Goal: Use online tool/utility: Utilize a website feature to perform a specific function

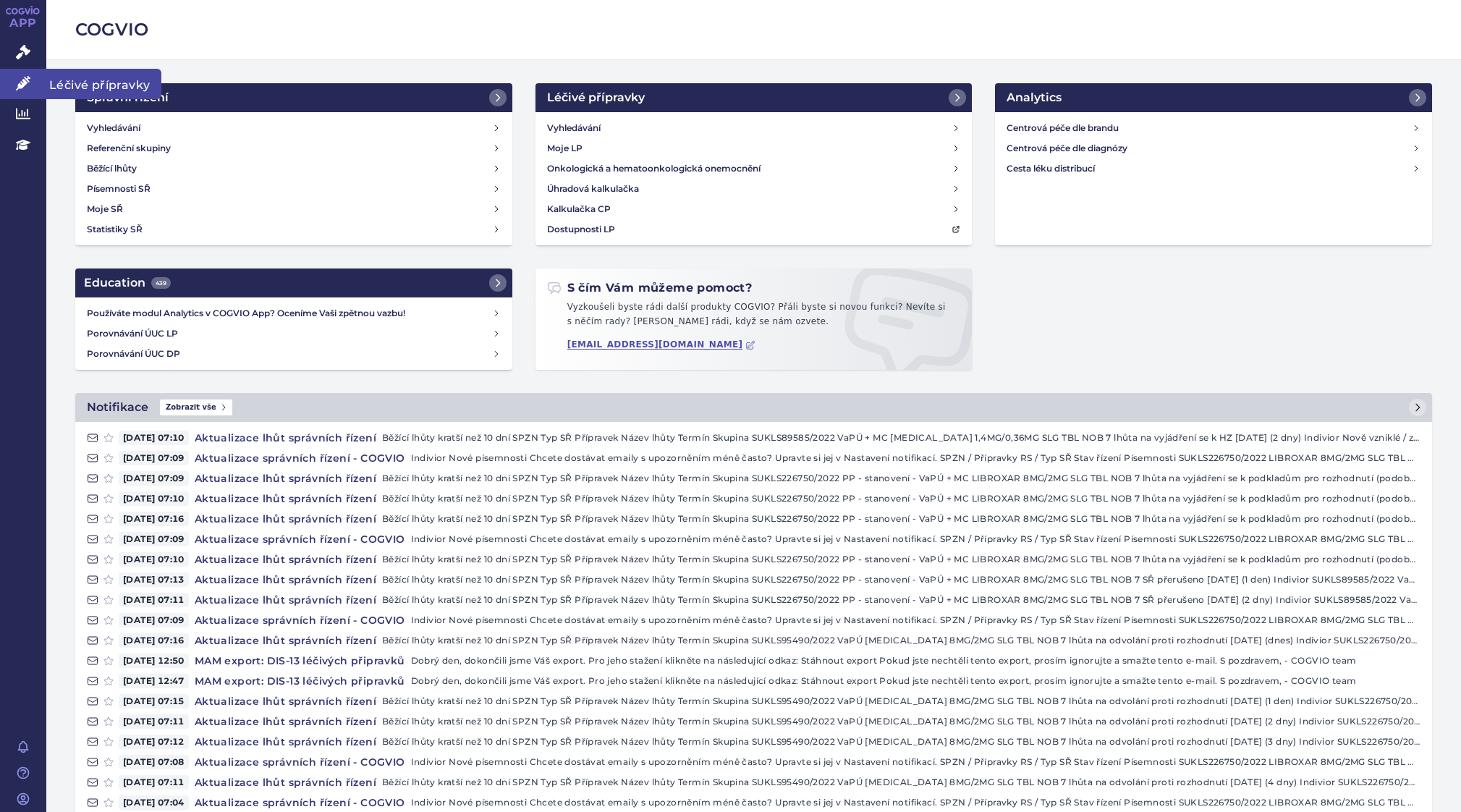
click at [22, 81] on icon at bounding box center [23, 83] width 15 height 15
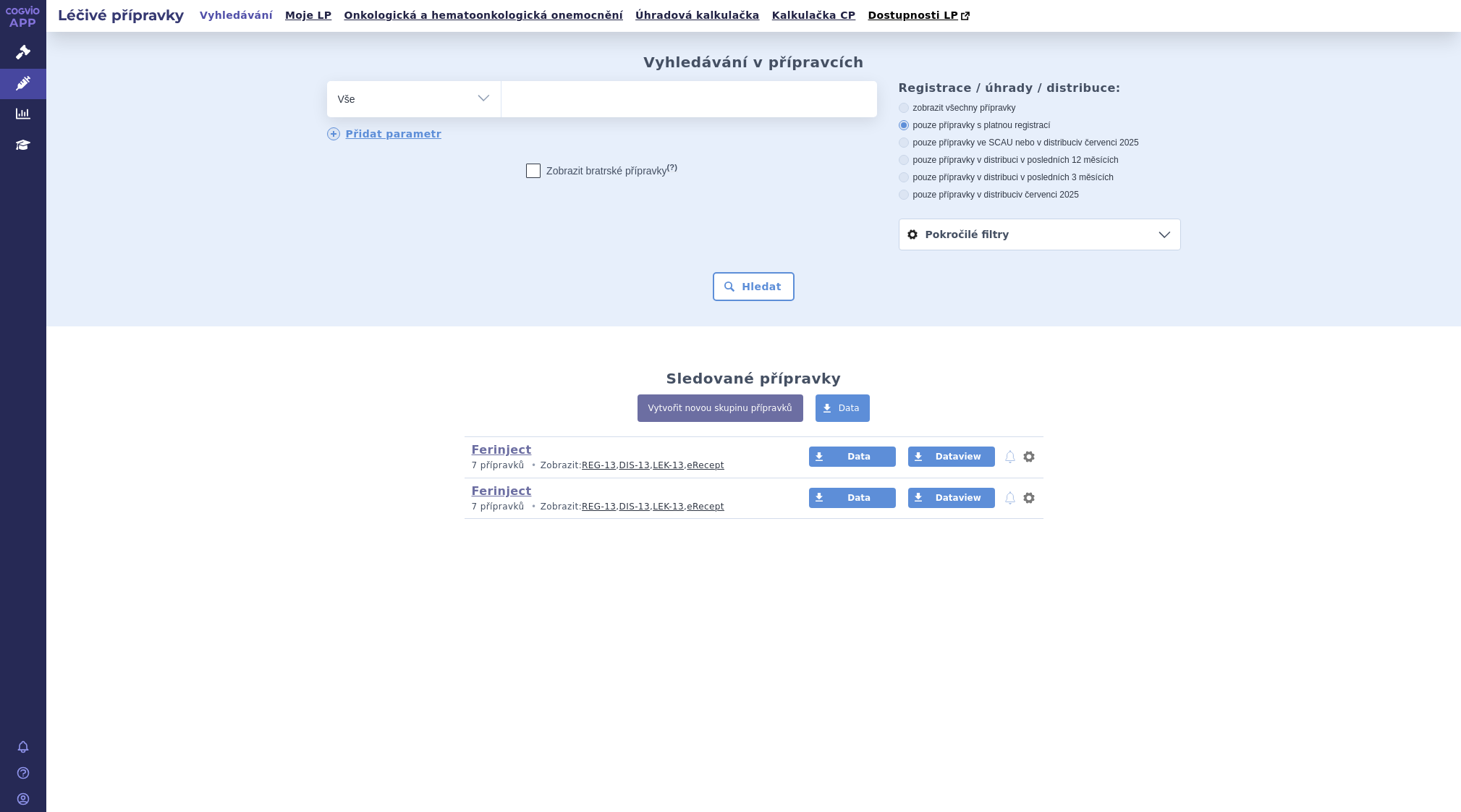
click at [588, 104] on ul at bounding box center [689, 96] width 375 height 31
click at [501, 104] on select at bounding box center [501, 98] width 1 height 36
type input "ai"
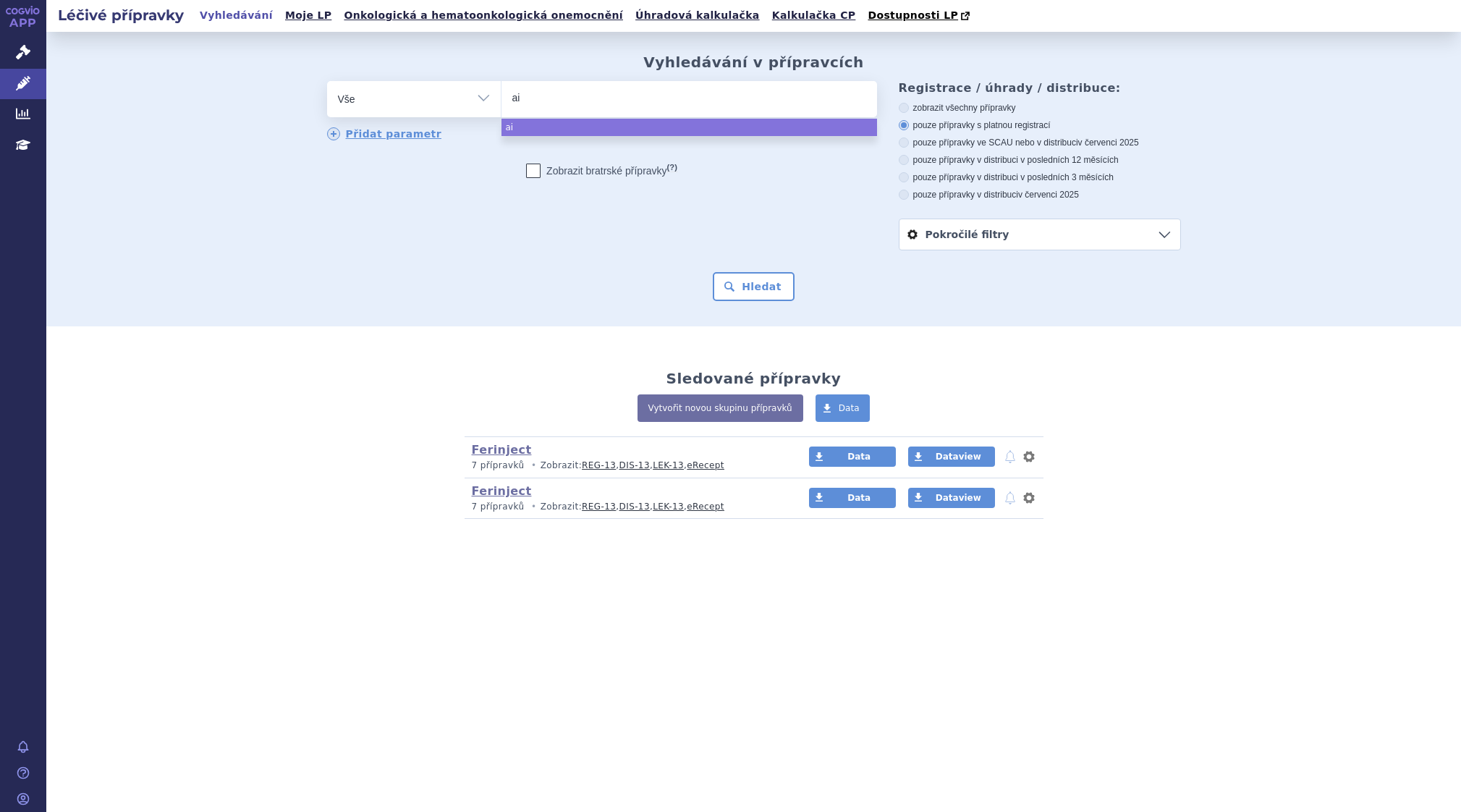
type input "aim"
type input "aimo"
type input "aimov"
type input "aimovi"
type input "[MEDICAL_DATA]"
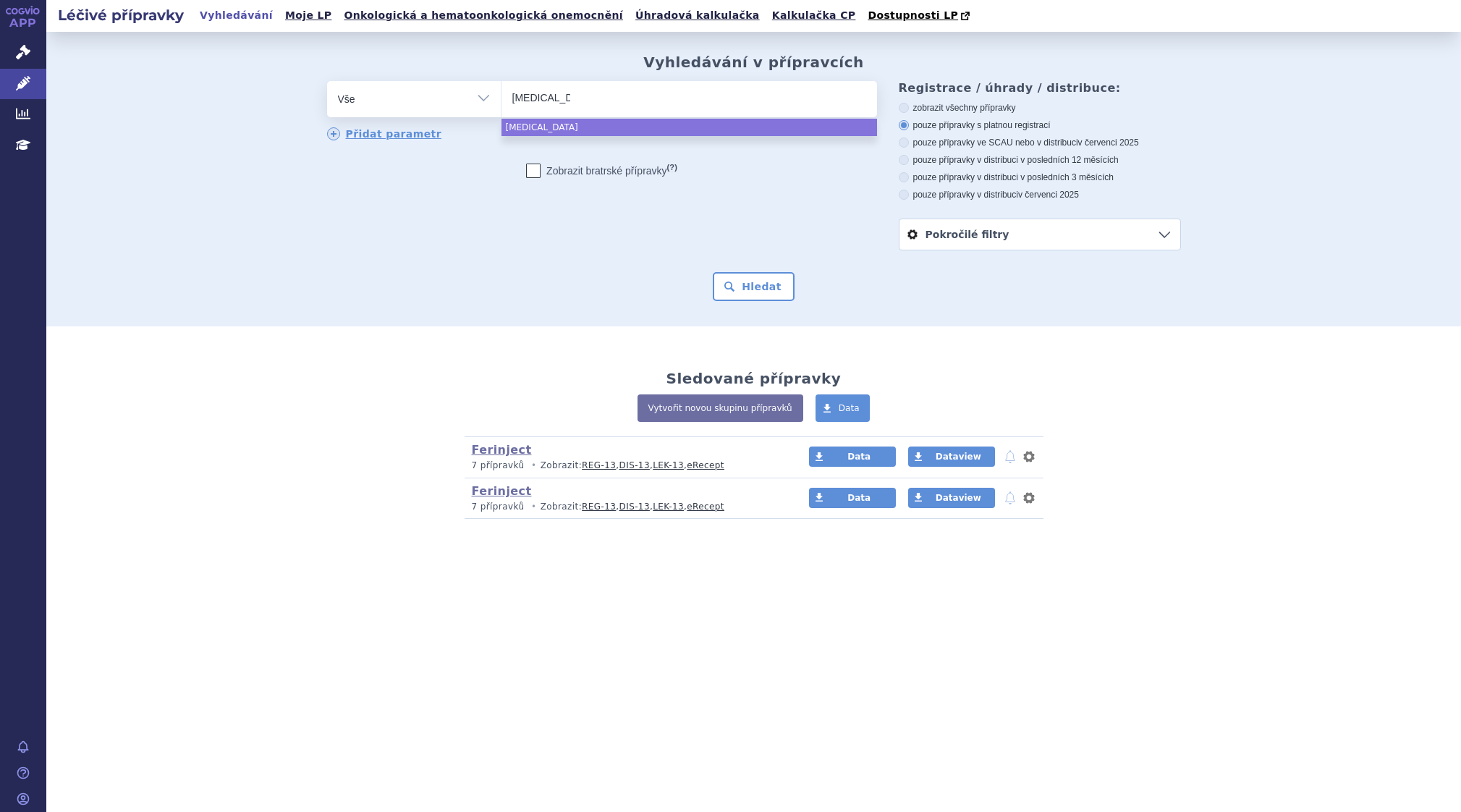
select select "[MEDICAL_DATA]"
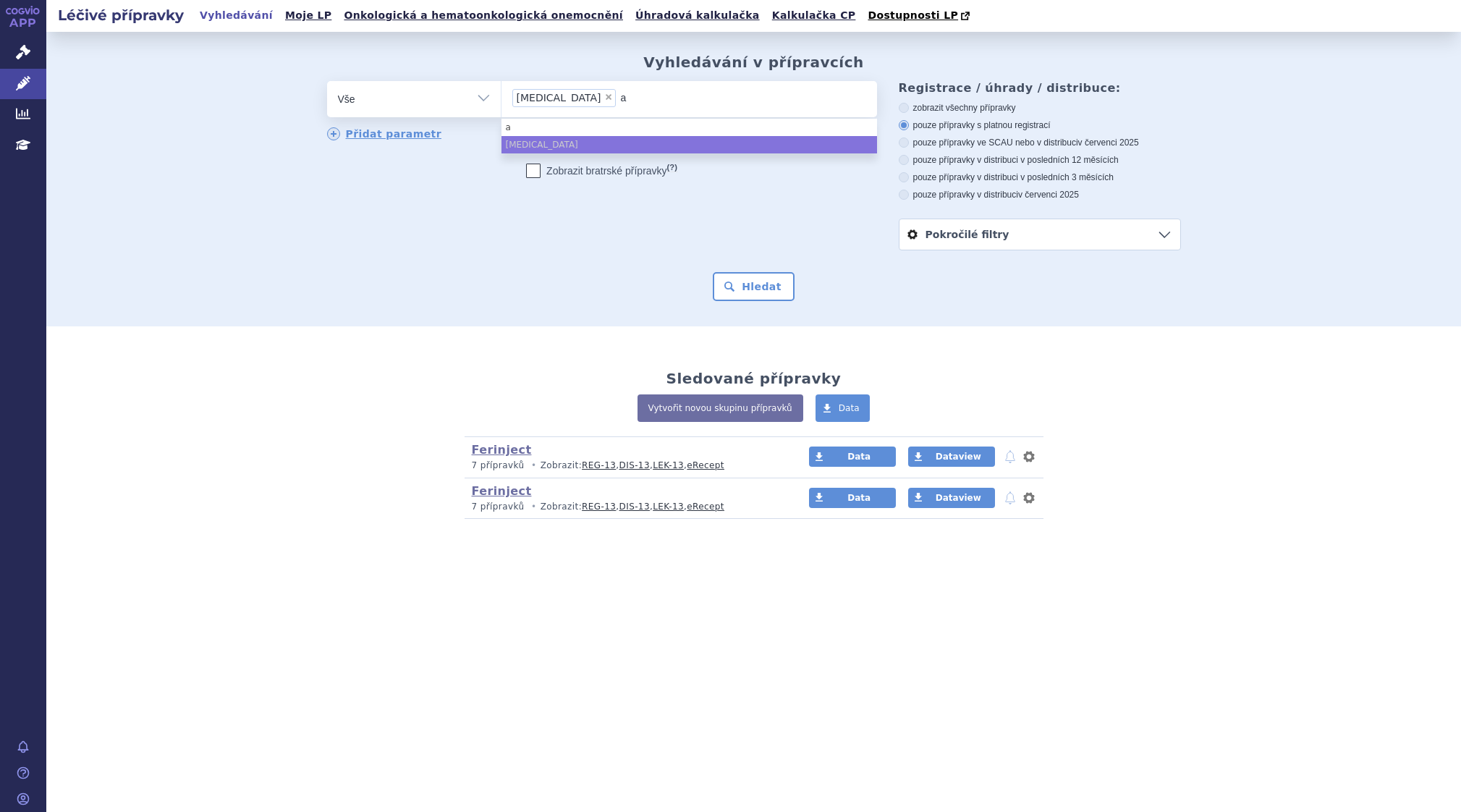
type input "aj"
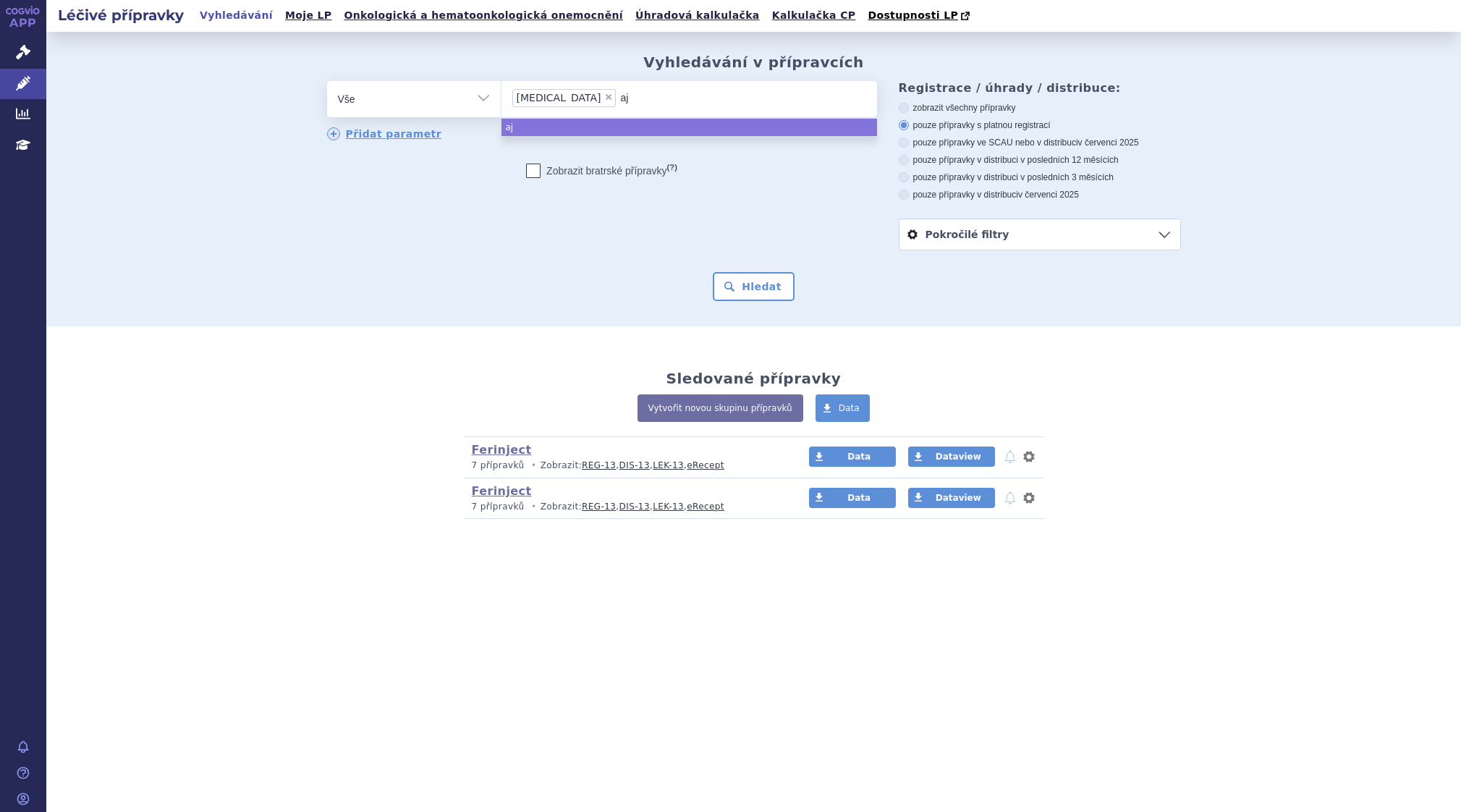
type input "ajo"
type input "ajov"
type input "[MEDICAL_DATA]"
type input "em"
type input "emga"
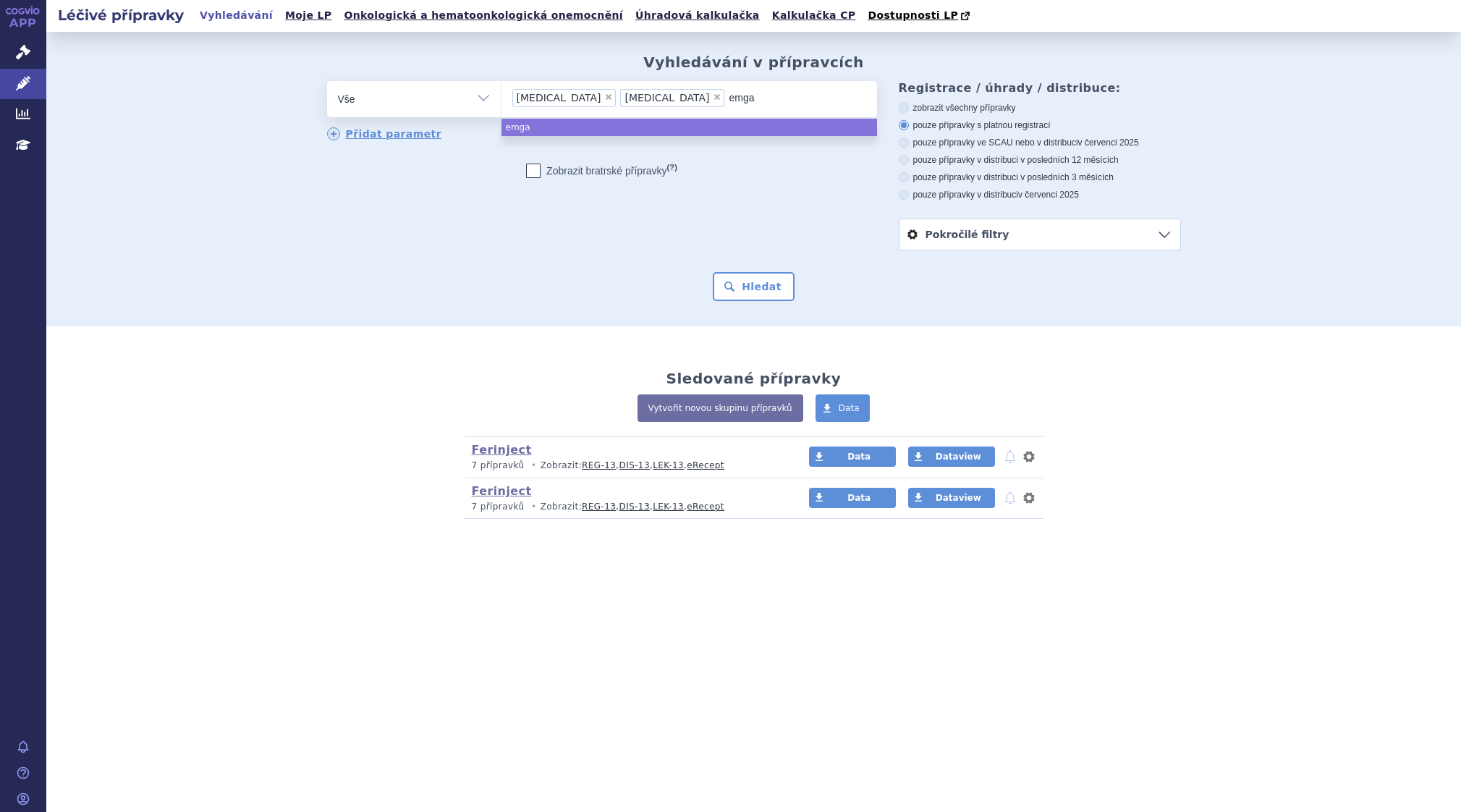
type input "emgal"
type input "emgali"
type input "emgalit"
type input "[MEDICAL_DATA]"
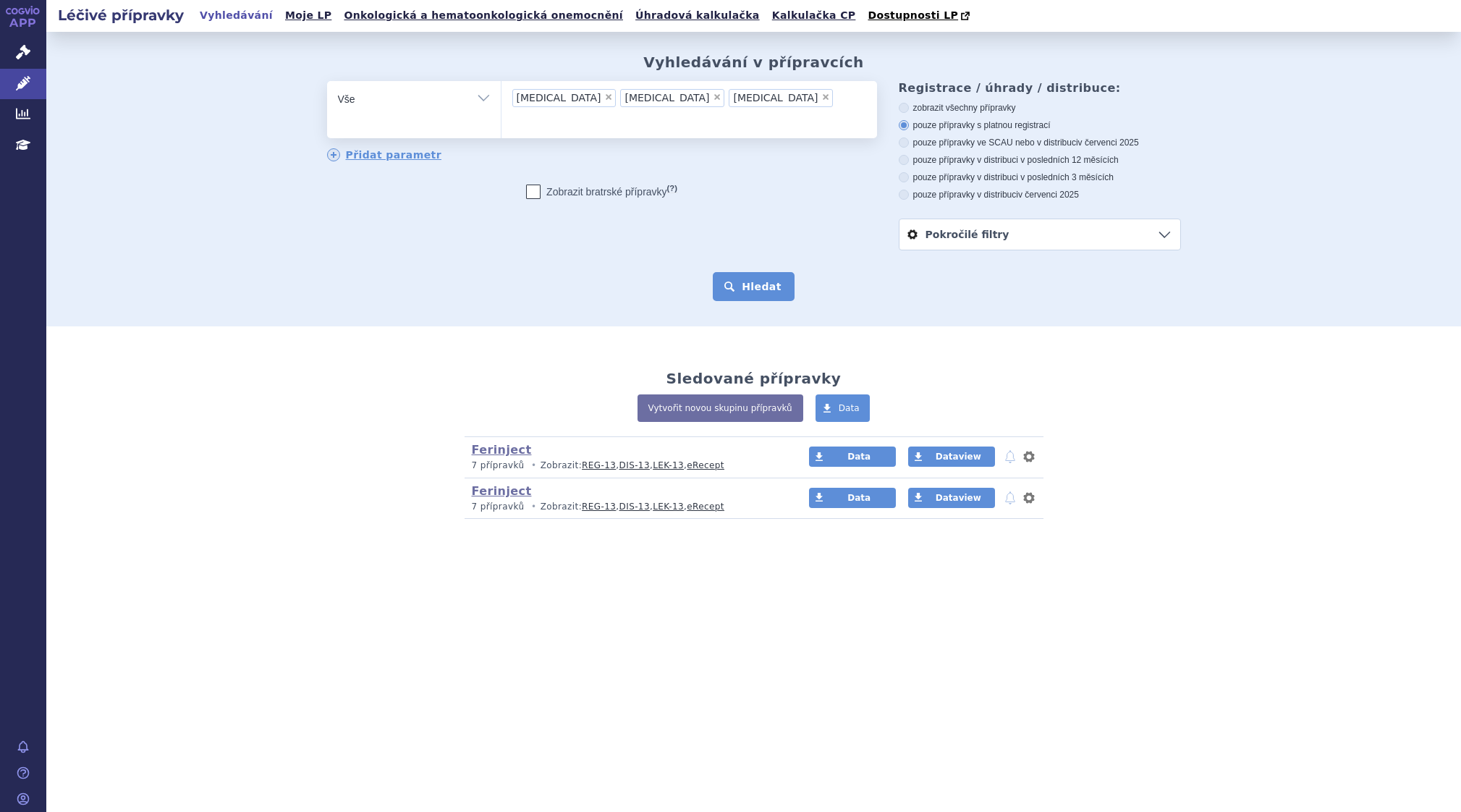
click at [764, 275] on button "Hledat" at bounding box center [754, 287] width 82 height 29
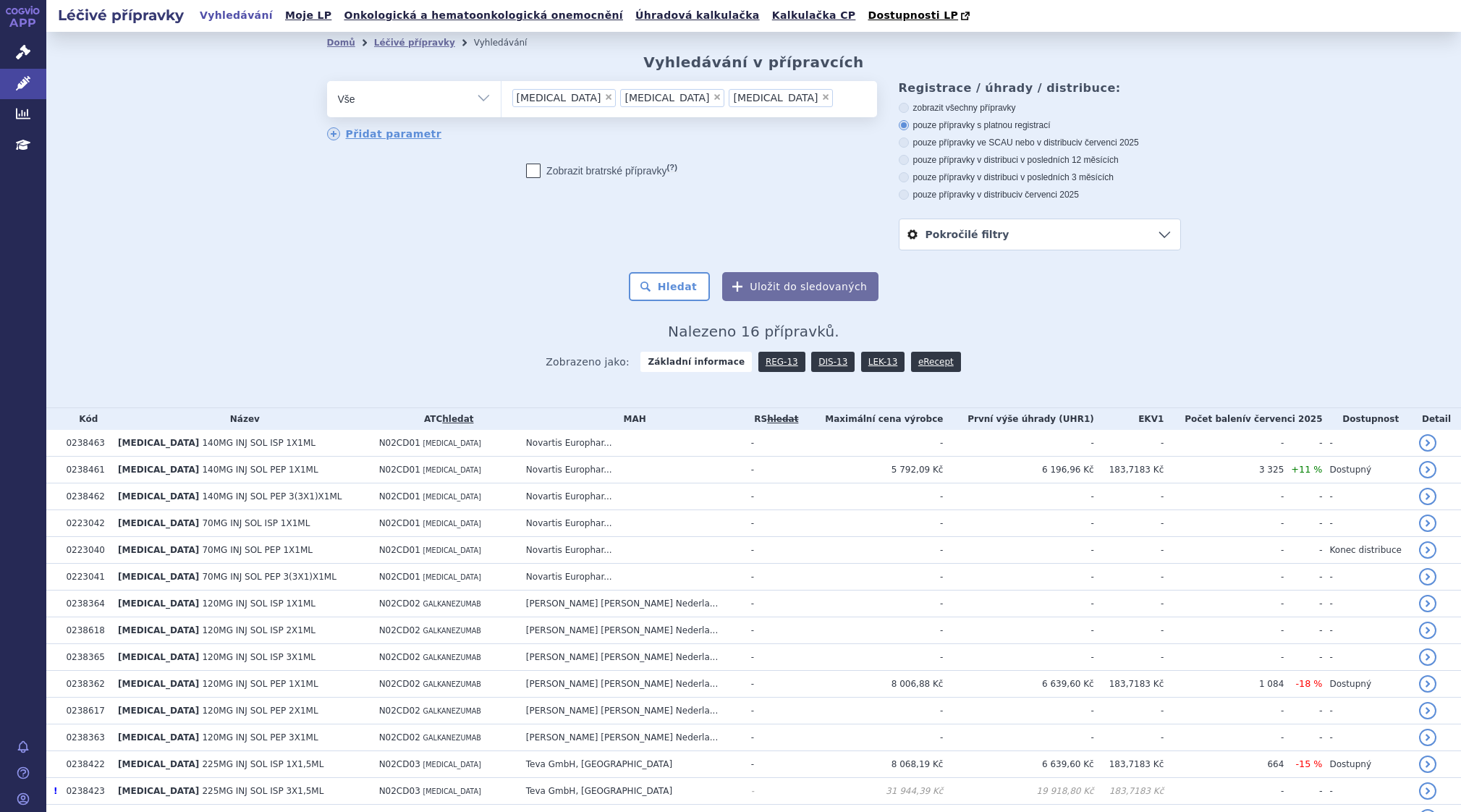
click at [528, 173] on icon at bounding box center [533, 171] width 15 height 15
click at [529, 173] on input "Zobrazit bratrské přípravky (?)" at bounding box center [534, 174] width 9 height 9
checkbox input "true"
click at [664, 290] on button "Hledat" at bounding box center [670, 287] width 82 height 29
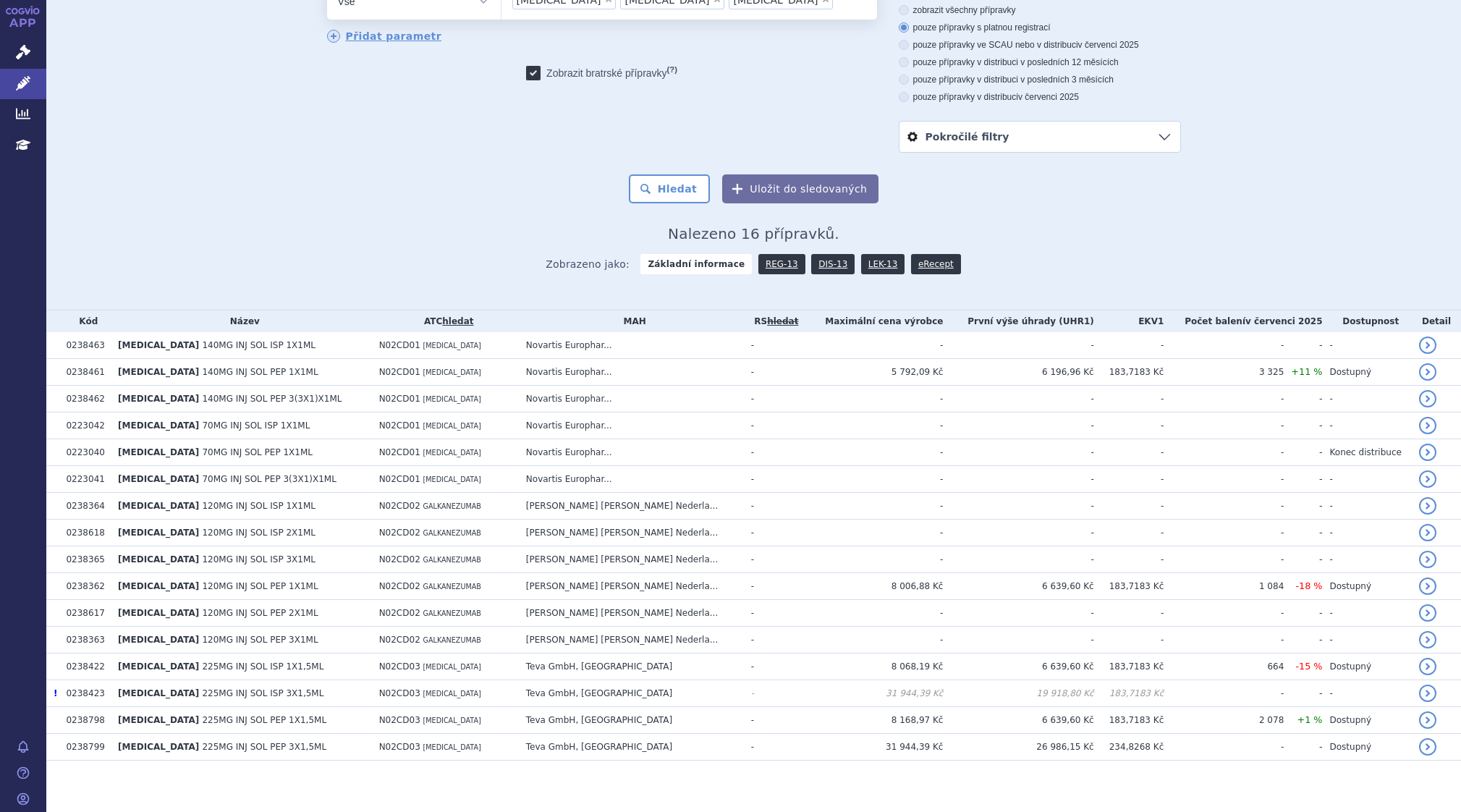
scroll to position [105, 0]
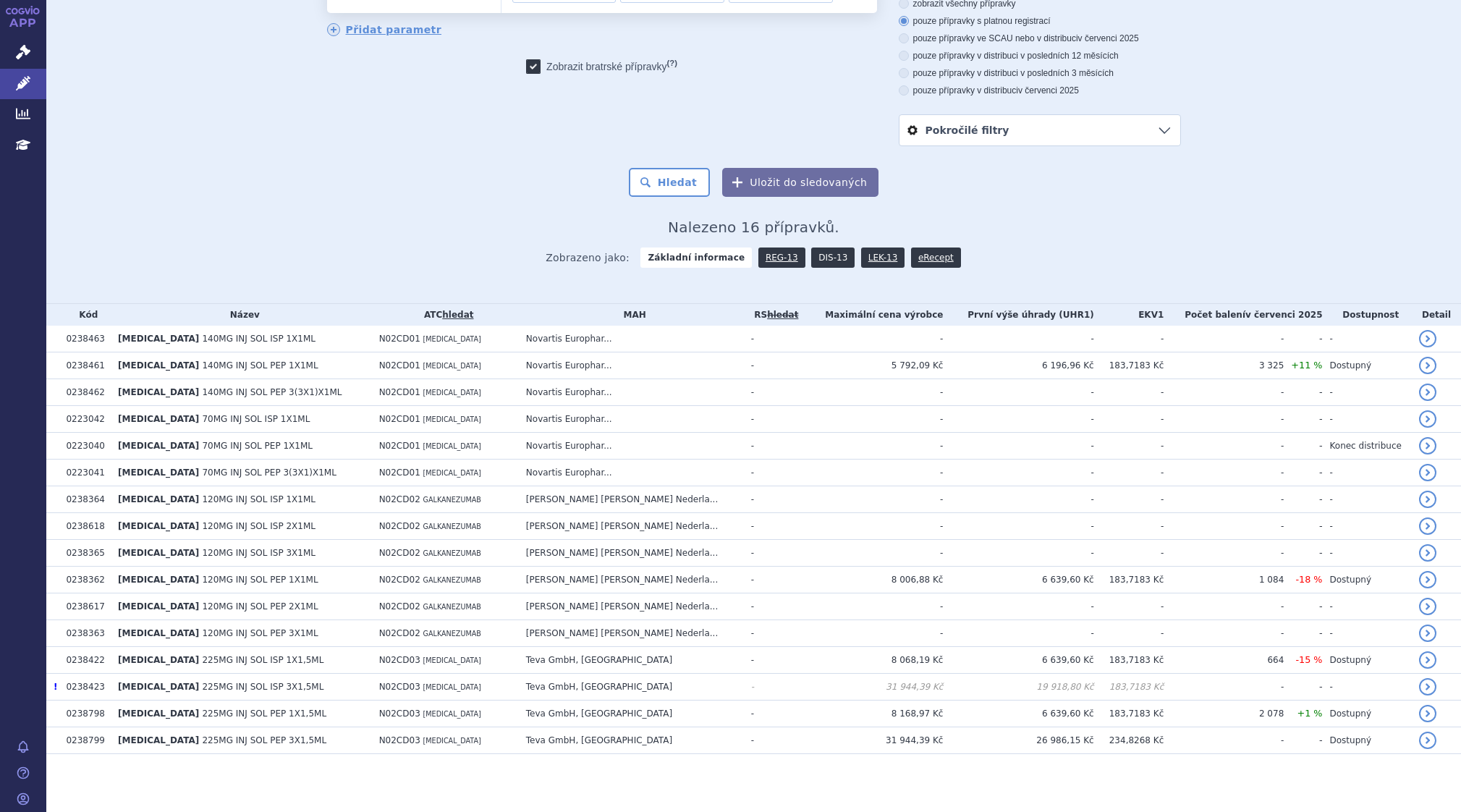
click at [813, 264] on link "DIS-13" at bounding box center [833, 258] width 43 height 20
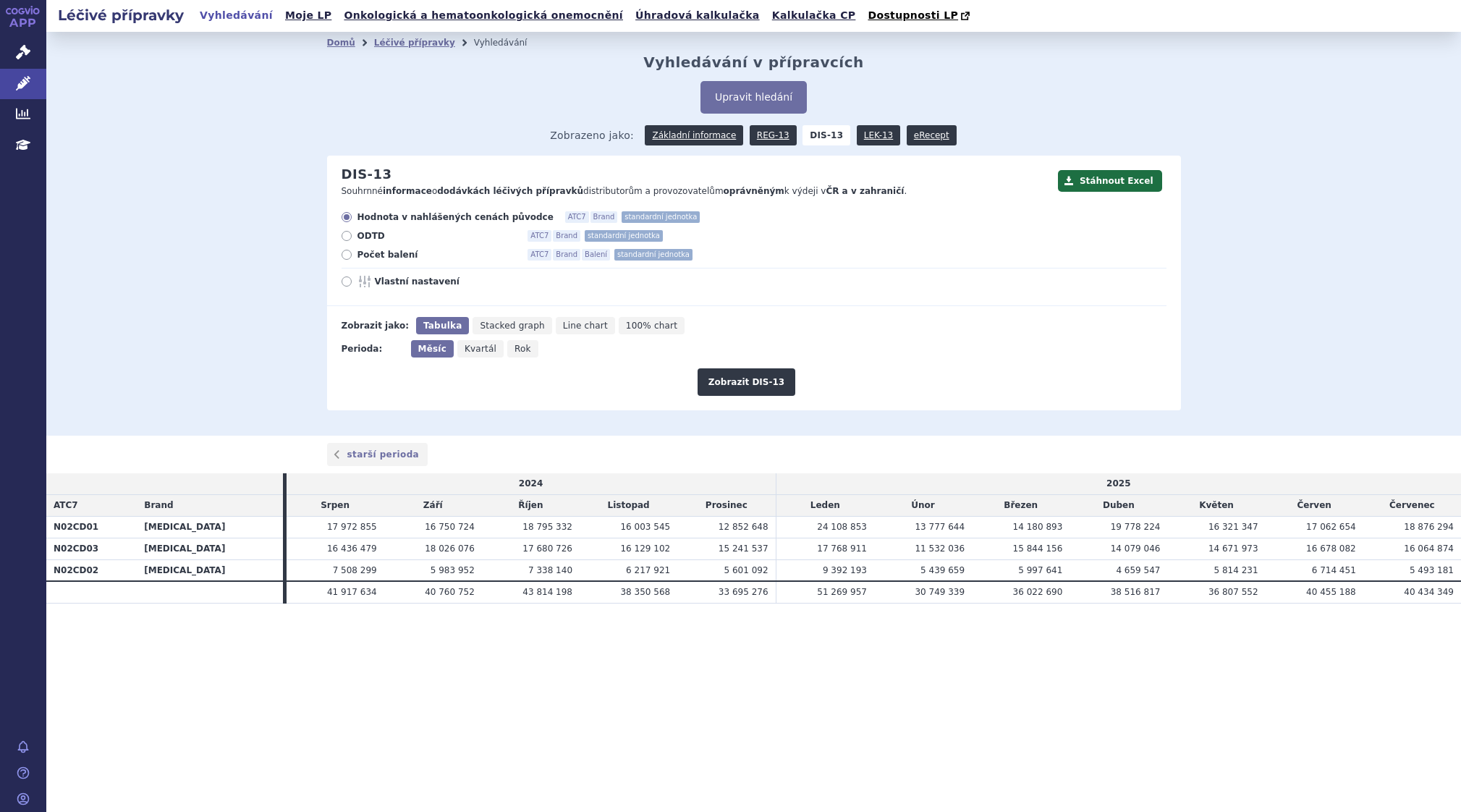
click at [341, 282] on icon at bounding box center [346, 281] width 10 height 10
click at [343, 282] on input "Vlastní nastavení" at bounding box center [348, 283] width 9 height 9
radio input "true"
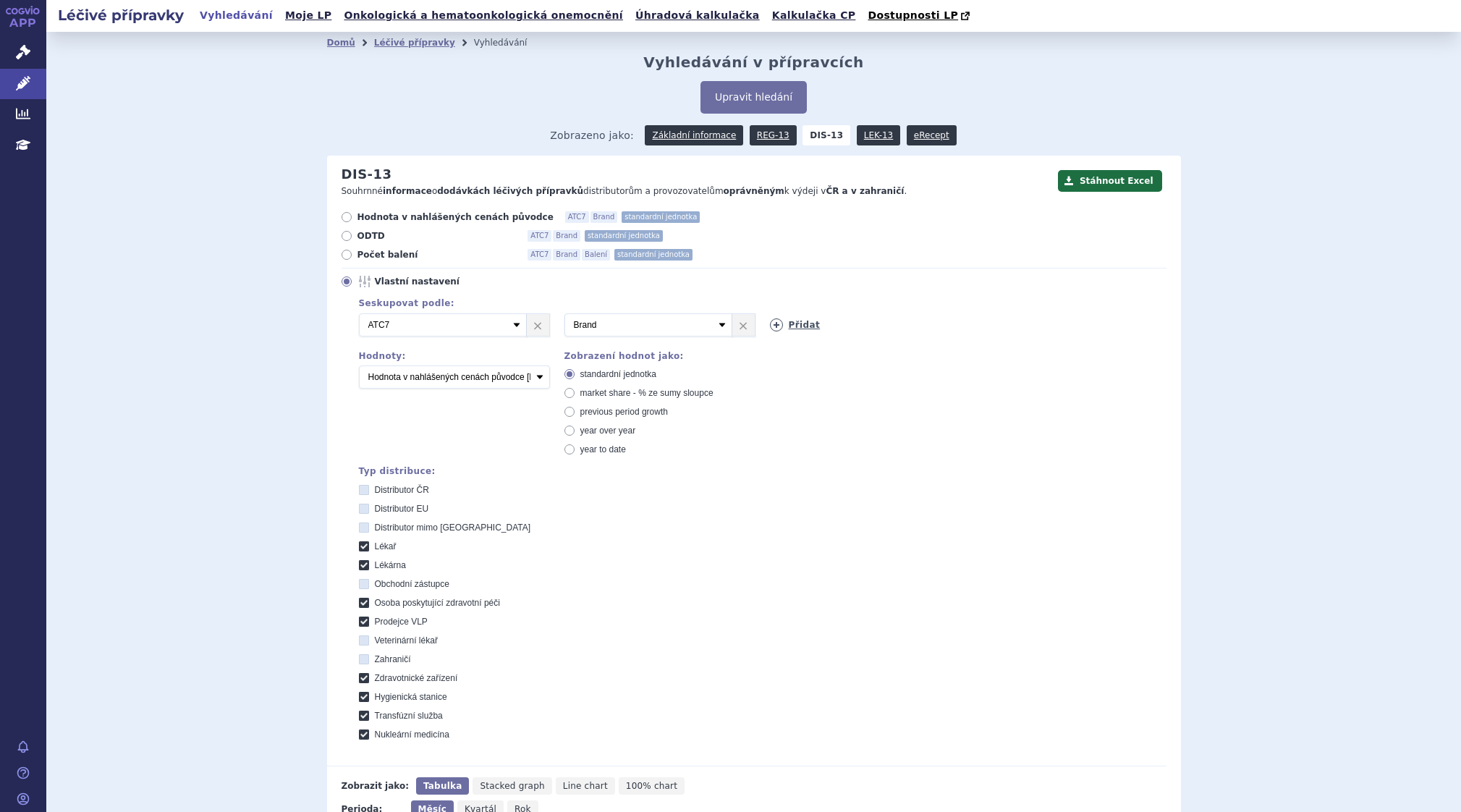
click at [770, 328] on icon at bounding box center [776, 324] width 13 height 13
click at [919, 324] on select "Vyberte groupování ATC3 ATC5 ATC7 Brand Balení SÚKL kód MAH VPOIS Referenční sk…" at bounding box center [854, 324] width 168 height 23
select select "package"
click at [770, 314] on select "Vyberte groupování ATC3 ATC5 ATC7 Brand Balení SÚKL kód MAH VPOIS Referenční sk…" at bounding box center [854, 324] width 168 height 23
click at [975, 327] on icon at bounding box center [981, 324] width 13 height 13
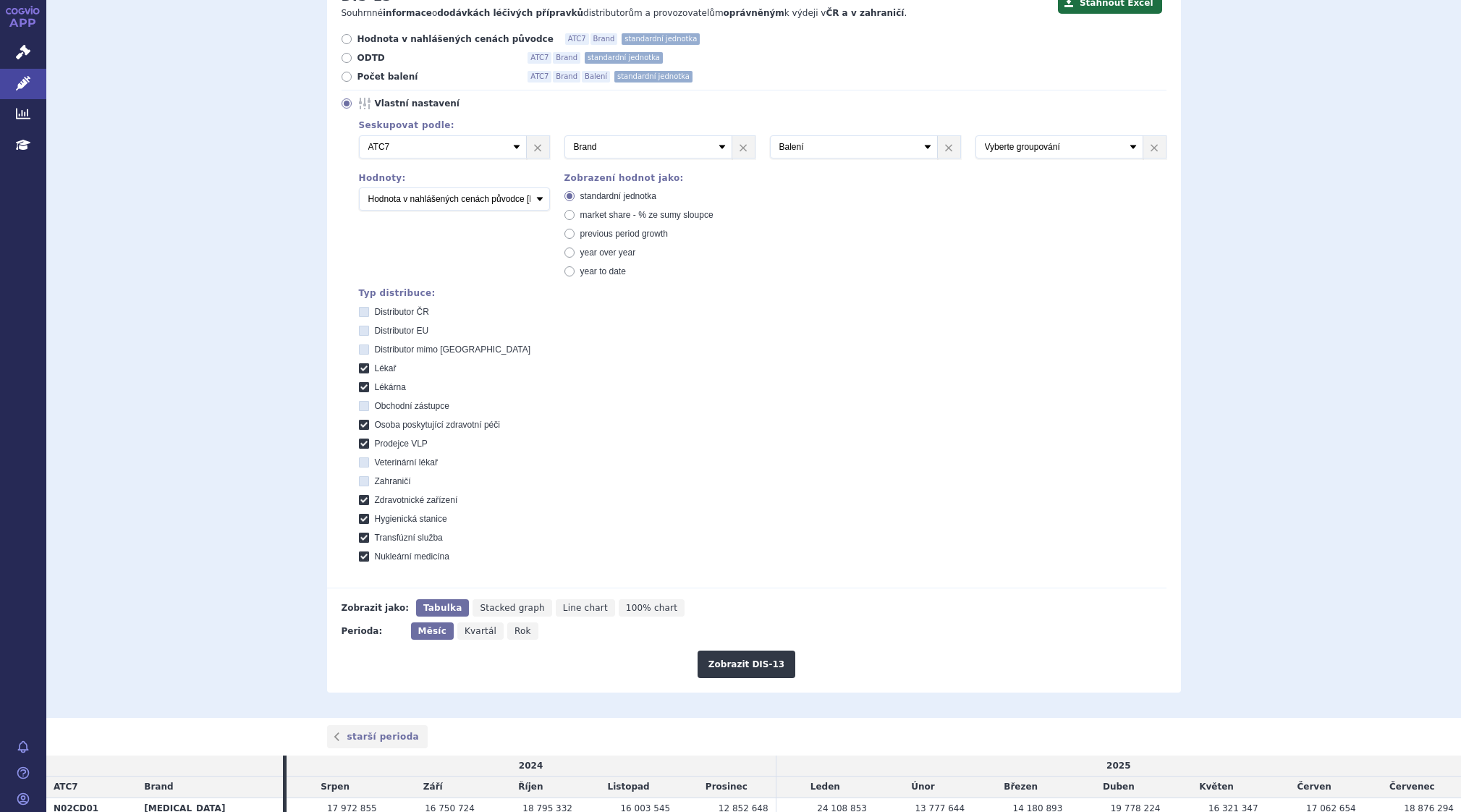
scroll to position [217, 0]
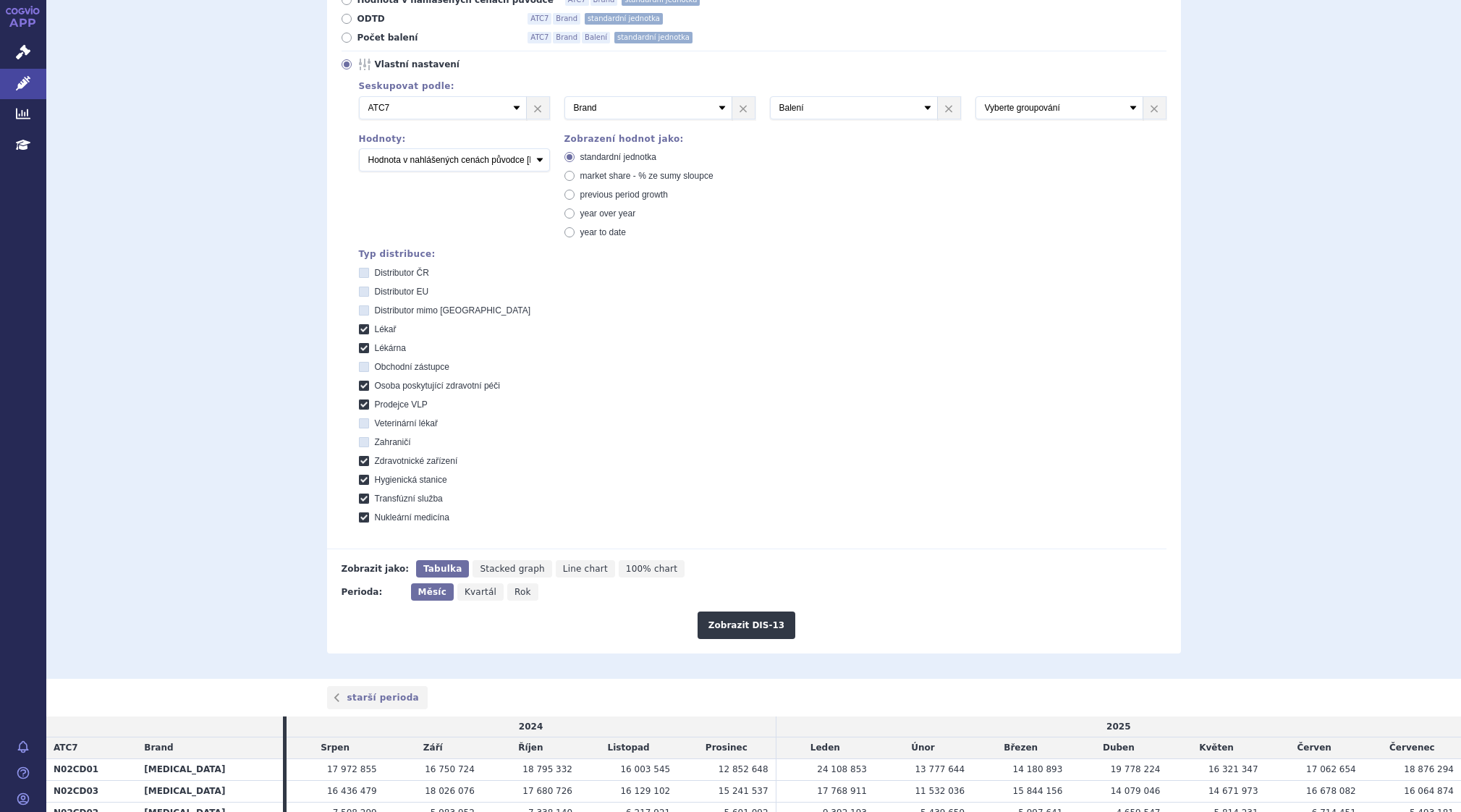
click at [514, 594] on span "Rok" at bounding box center [523, 591] width 17 height 10
click at [508, 593] on input "Rok" at bounding box center [512, 587] width 9 height 9
radio input "true"
click at [738, 621] on button "Zobrazit DIS-13" at bounding box center [746, 625] width 98 height 28
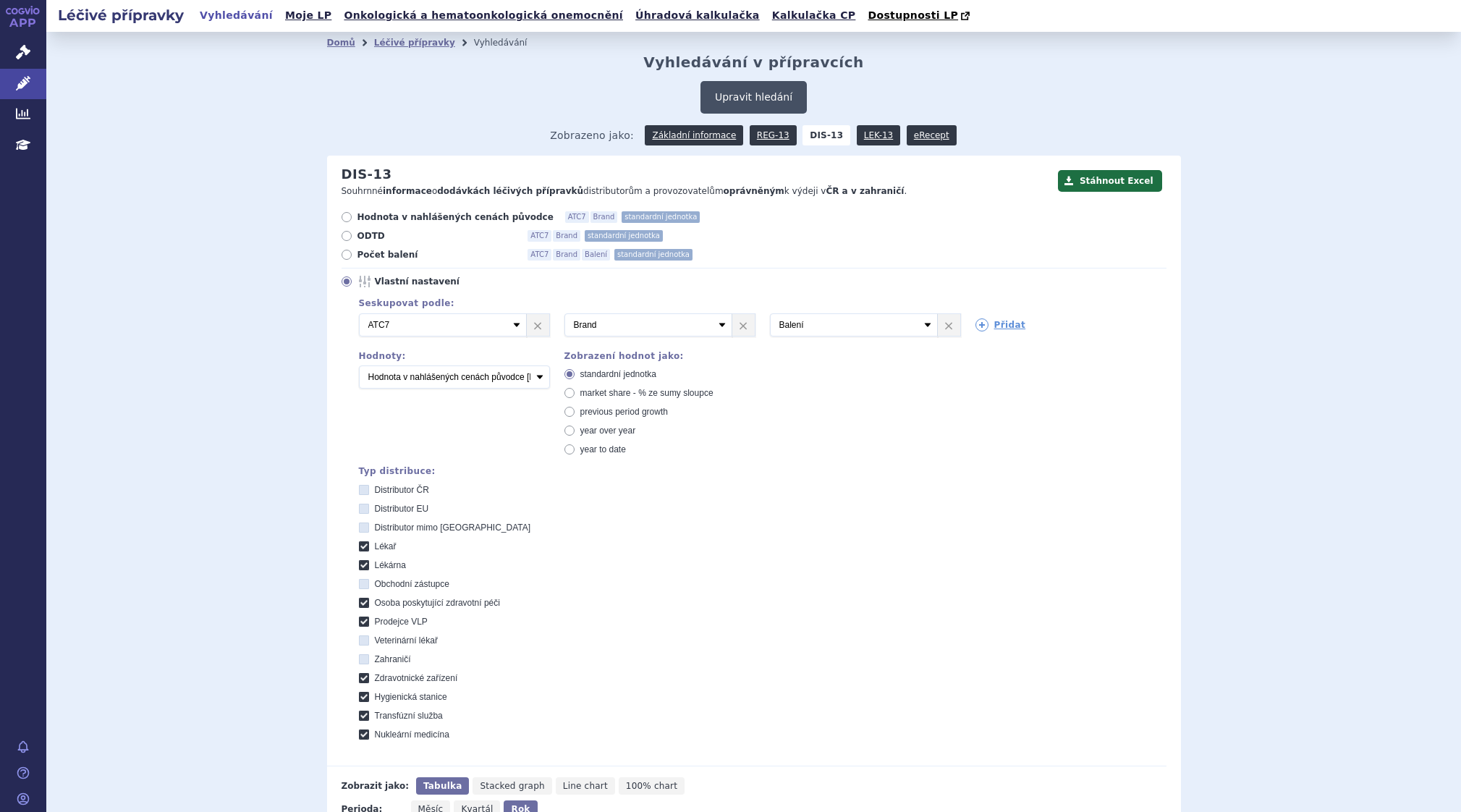
click at [747, 94] on button "Upravit hledání" at bounding box center [754, 97] width 106 height 32
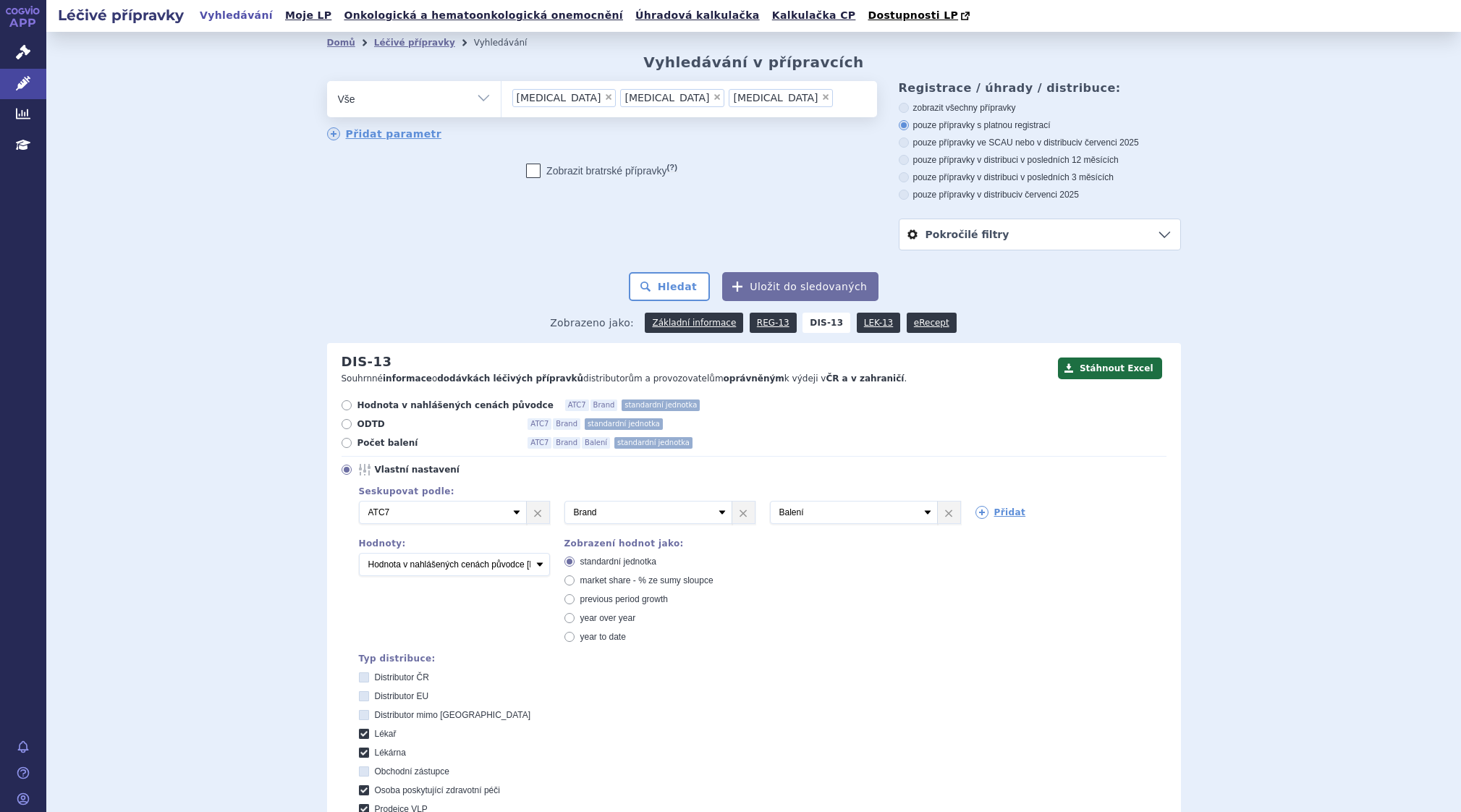
click at [738, 108] on ul "× aimovig × ajovy × emgality" at bounding box center [689, 96] width 375 height 32
click at [501, 108] on select "aimovig ajovy emgality" at bounding box center [501, 98] width 1 height 36
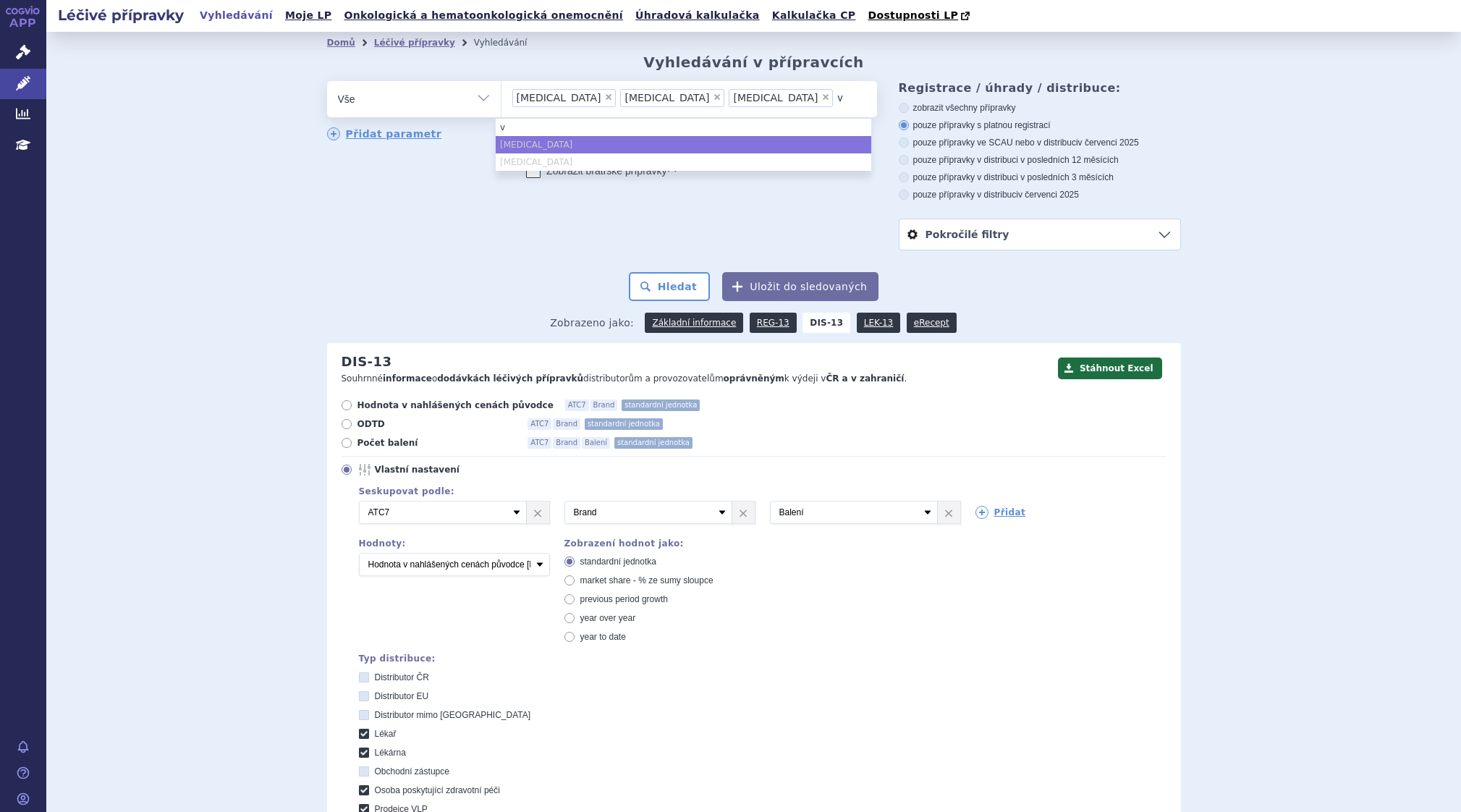
type input "vy"
type input "vye"
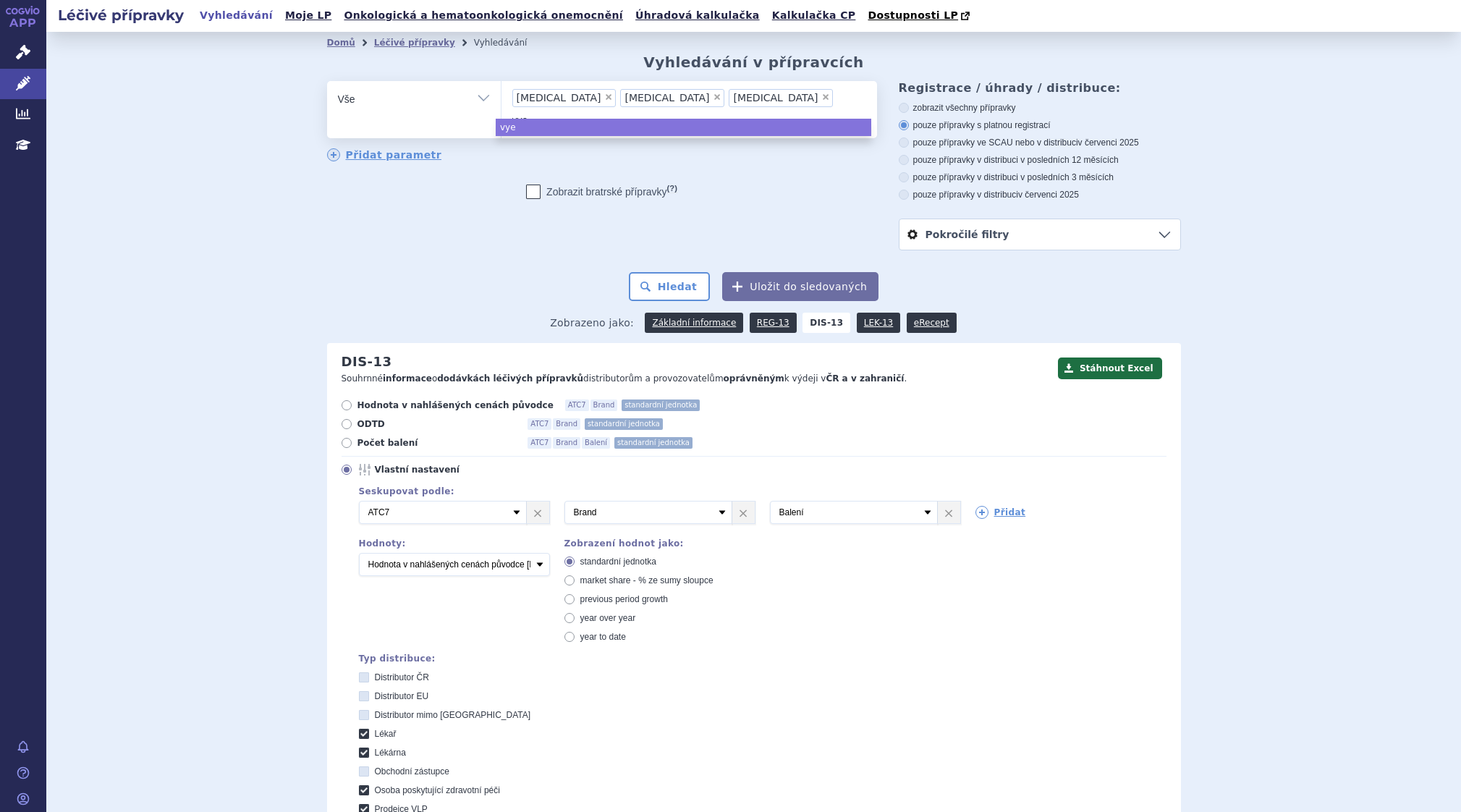
type input "vyep"
type input "vyept"
type input "[MEDICAL_DATA]"
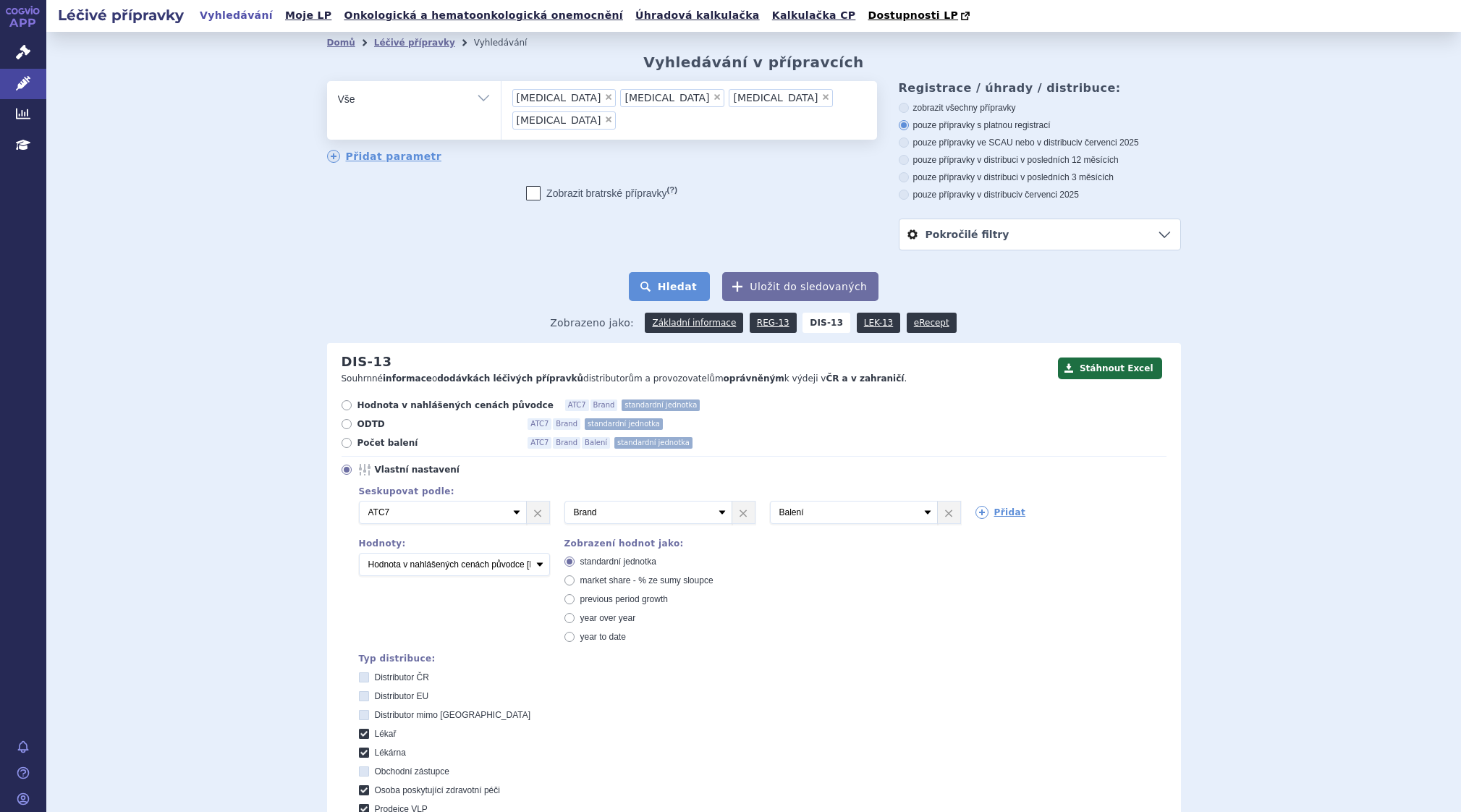
click at [667, 284] on button "Hledat" at bounding box center [670, 287] width 82 height 29
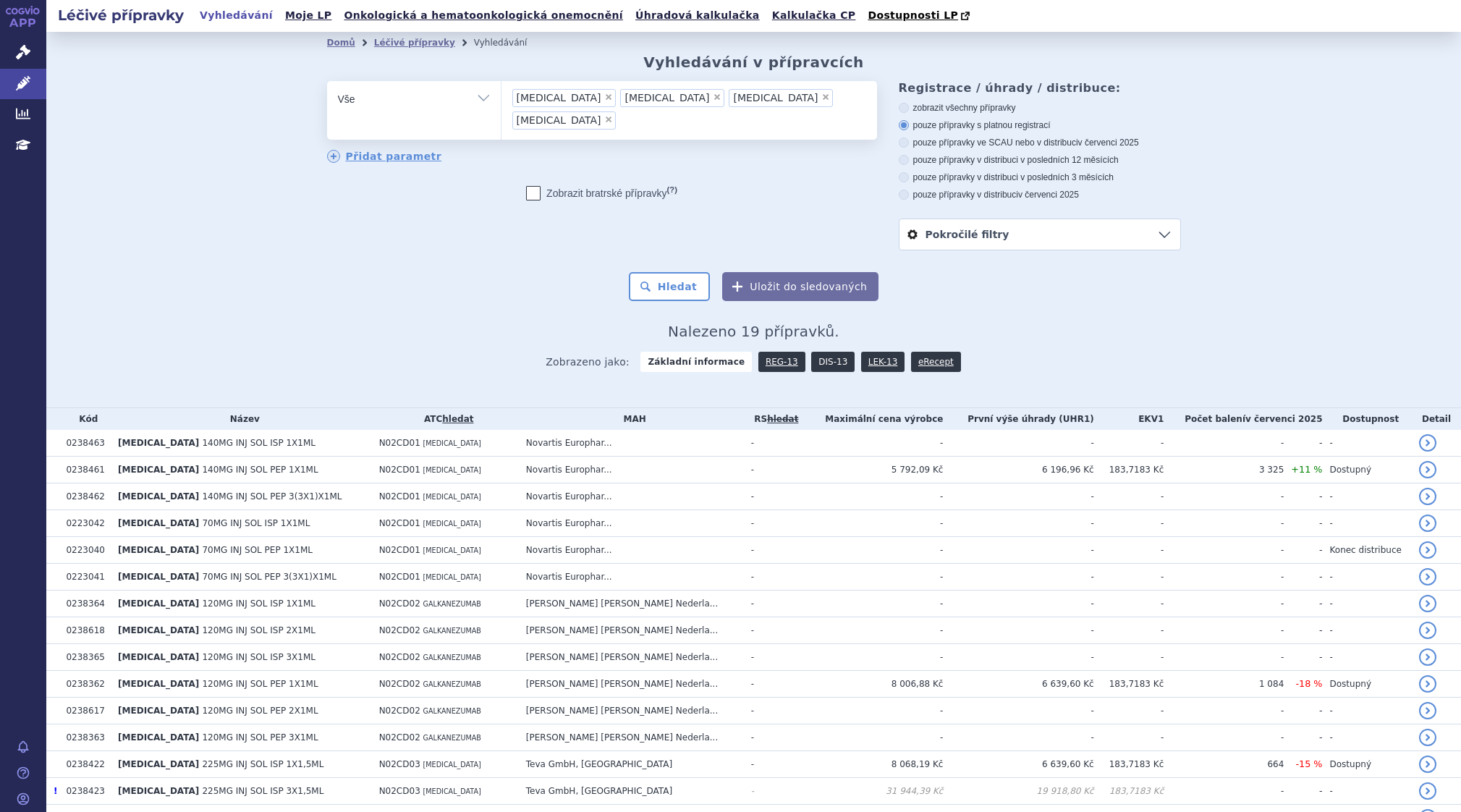
click at [811, 364] on link "DIS-13" at bounding box center [833, 361] width 43 height 20
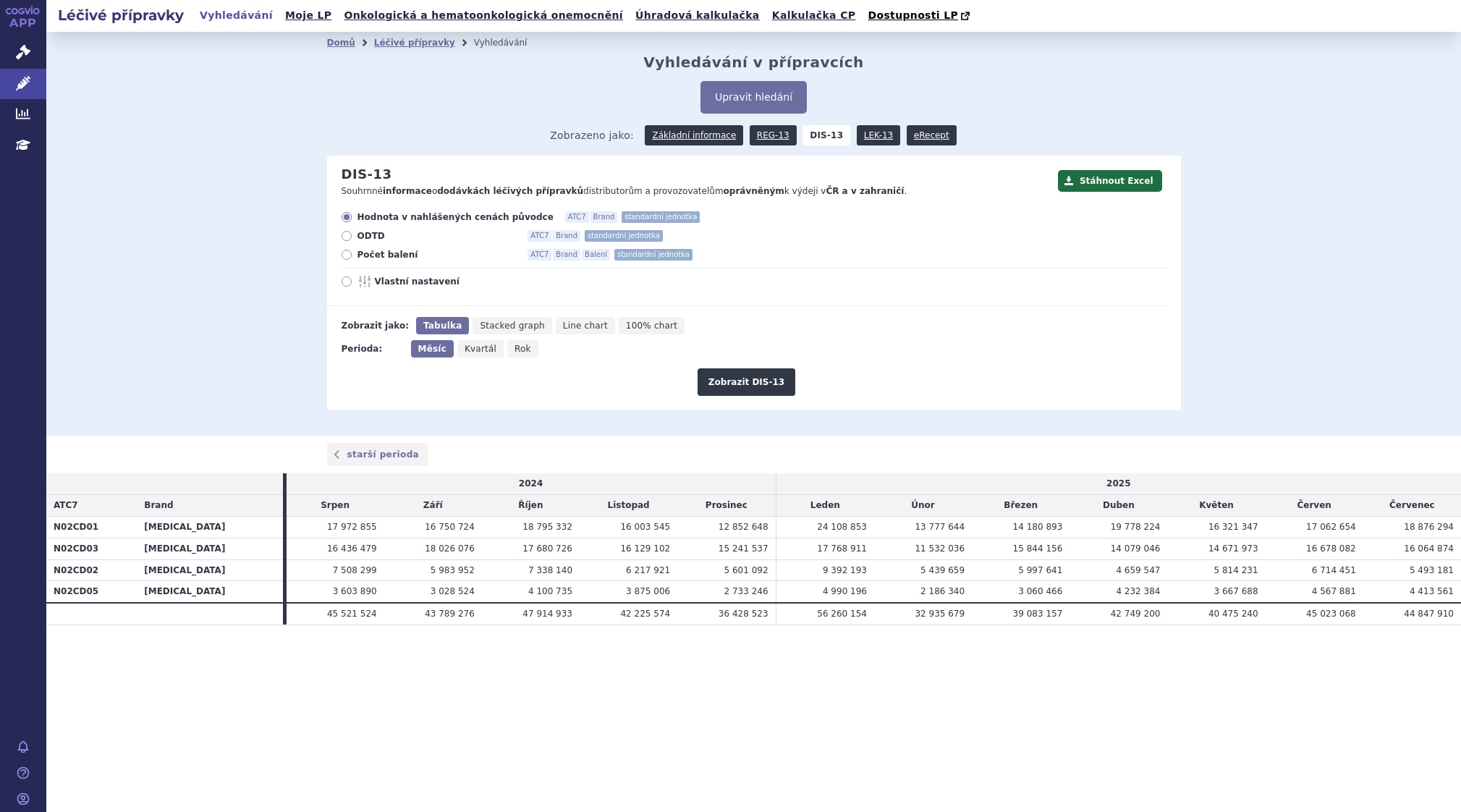
click at [518, 351] on span "Rok" at bounding box center [523, 348] width 17 height 10
click at [517, 349] on input "Rok" at bounding box center [512, 344] width 9 height 9
radio input "true"
click at [344, 289] on div "Hodnota v nahlášených cenách původce ATC7 Brand standardní jednotka ODTD ATC7 B…" at bounding box center [746, 258] width 839 height 95
click at [345, 285] on icon at bounding box center [346, 281] width 10 height 10
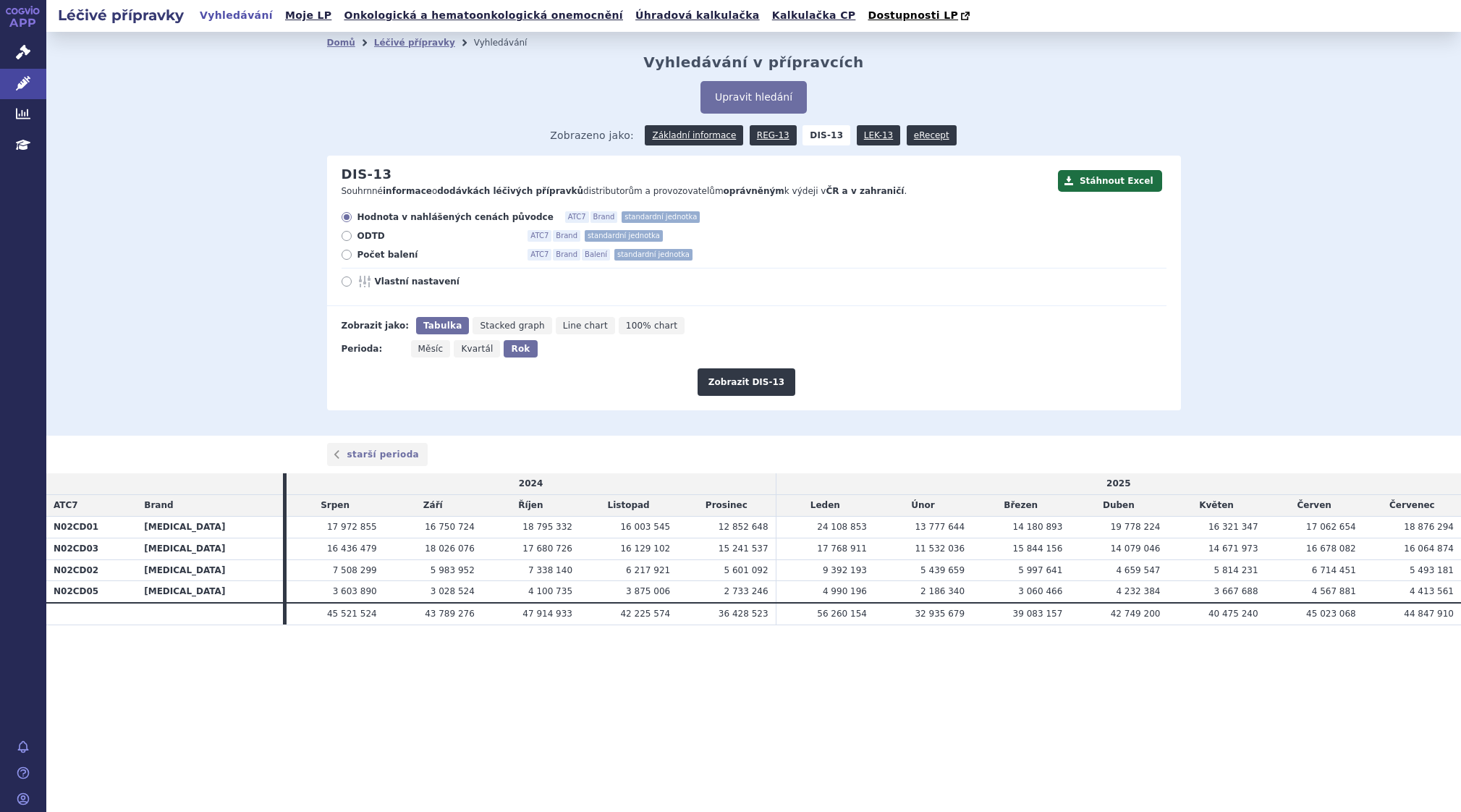
click at [345, 285] on input "Vlastní nastavení" at bounding box center [348, 283] width 9 height 9
radio input "true"
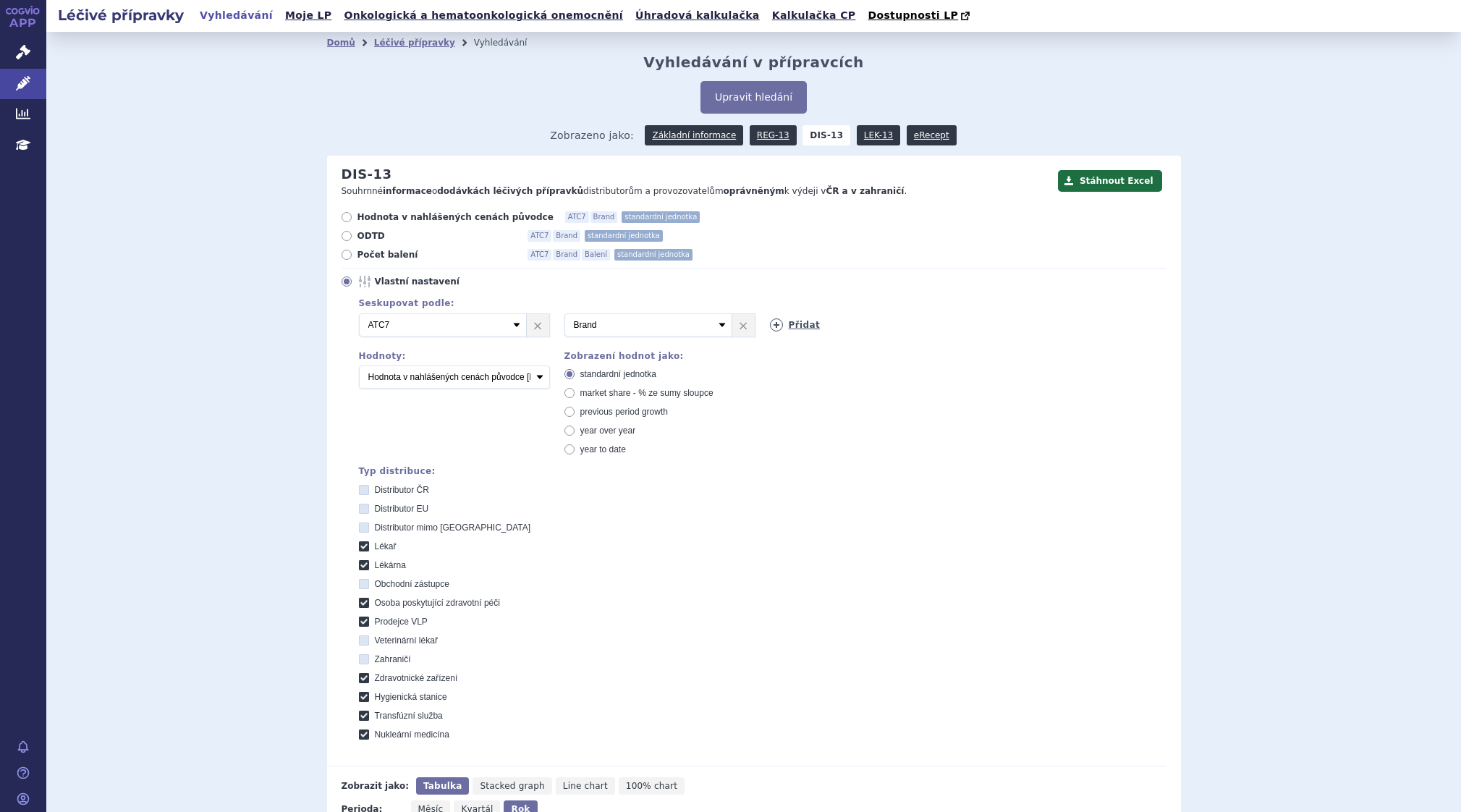
click at [770, 327] on icon at bounding box center [776, 324] width 13 height 13
click at [924, 327] on select "Vyberte groupování ATC3 ATC5 ATC7 Brand Balení SÚKL kód MAH VPOIS Referenční sk…" at bounding box center [854, 324] width 168 height 23
select select "package"
click at [770, 314] on select "Vyberte groupování ATC3 ATC5 ATC7 Brand Balení SÚKL kód MAH VPOIS Referenční sk…" at bounding box center [854, 324] width 168 height 23
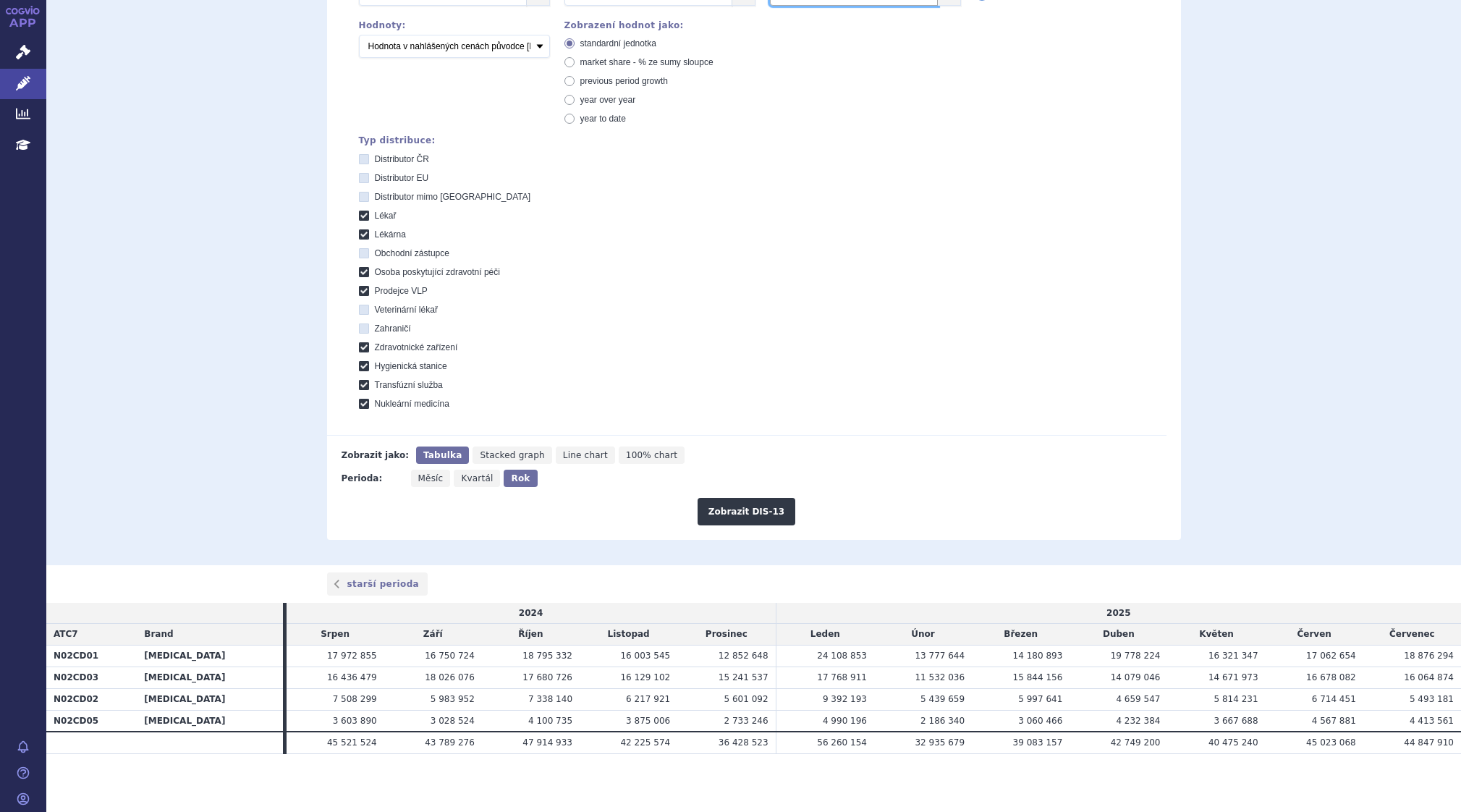
scroll to position [332, 0]
click at [753, 508] on button "Zobrazit DIS-13" at bounding box center [746, 511] width 98 height 28
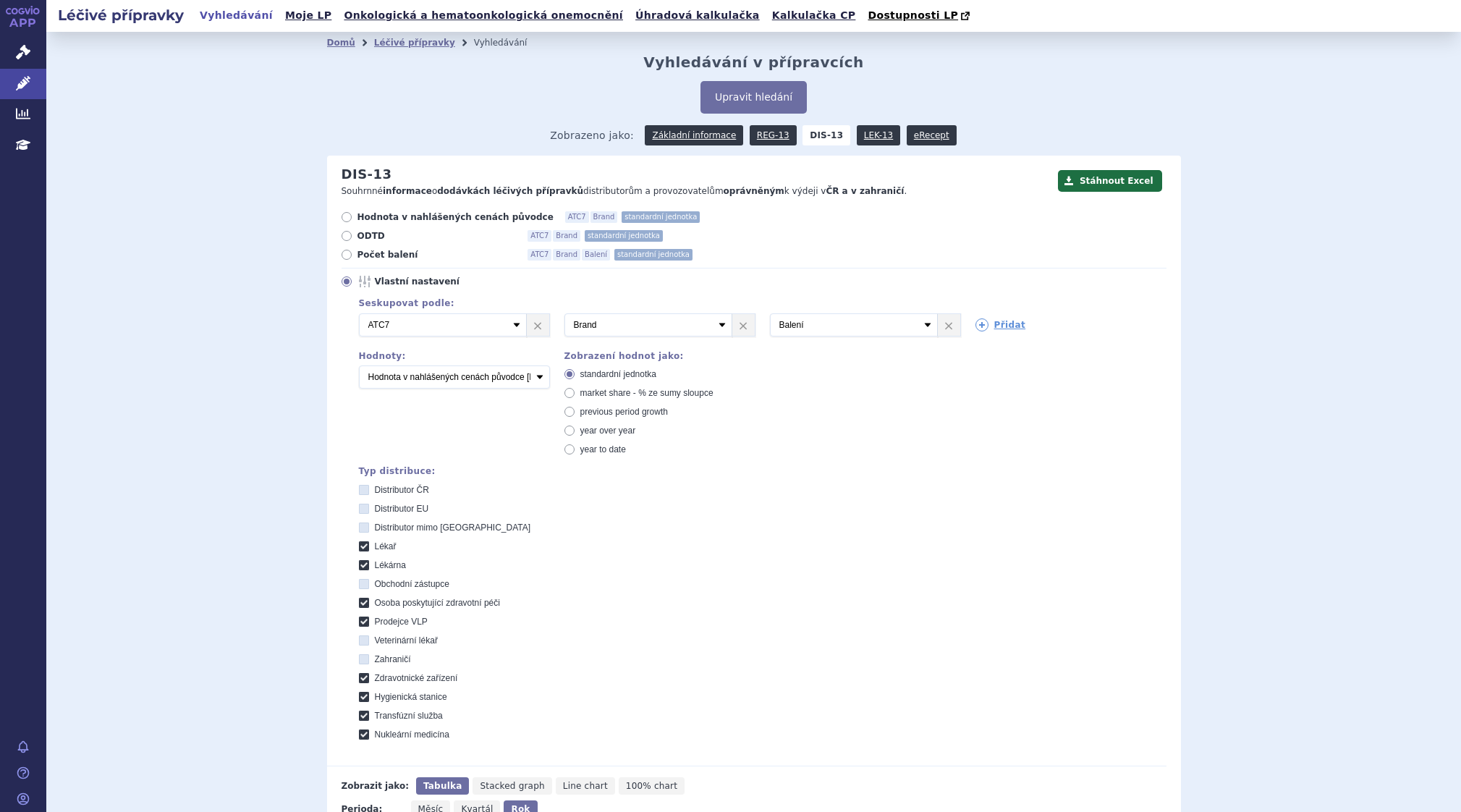
scroll to position [330, 0]
